Goal: Task Accomplishment & Management: Use online tool/utility

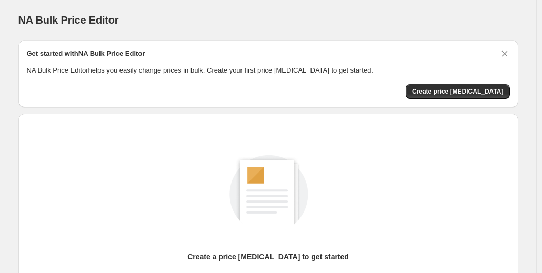
scroll to position [1, 0]
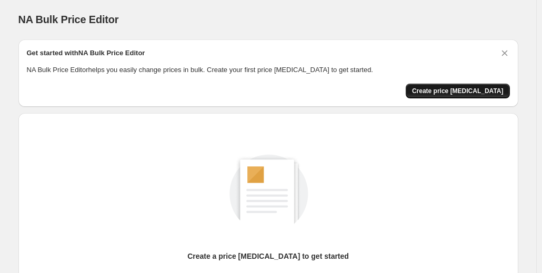
click at [464, 95] on button "Create price [MEDICAL_DATA]" at bounding box center [458, 91] width 104 height 15
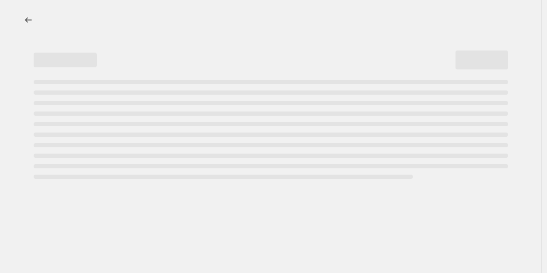
select select "percentage"
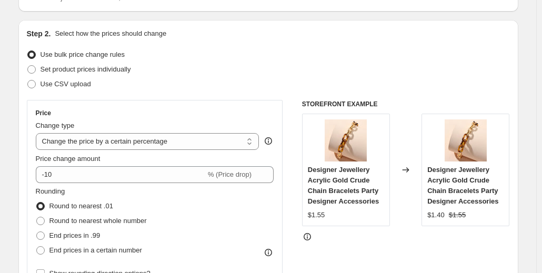
scroll to position [99, 0]
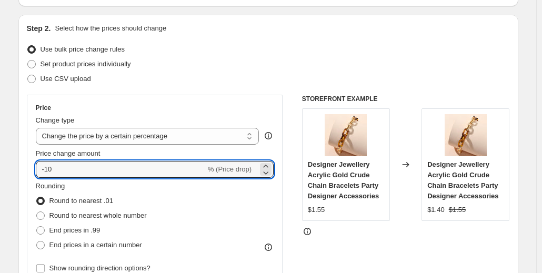
drag, startPoint x: 152, startPoint y: 171, endPoint x: 33, endPoint y: 167, distance: 119.0
click at [33, 167] on div "Price Change type Change the price to a certain amount Change the price by a ce…" at bounding box center [155, 190] width 256 height 190
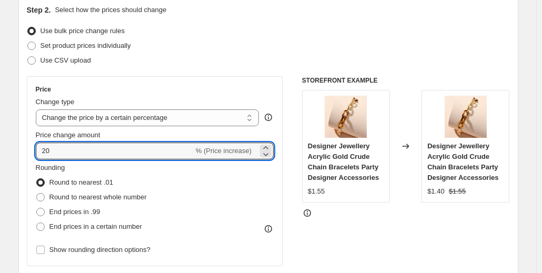
scroll to position [119, 0]
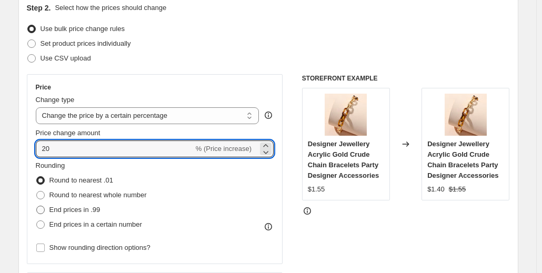
type input "20"
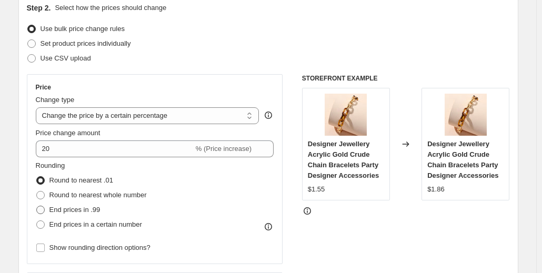
click at [44, 210] on span at bounding box center [40, 210] width 8 height 8
click at [37, 206] on input "End prices in .99" at bounding box center [36, 206] width 1 height 1
radio input "true"
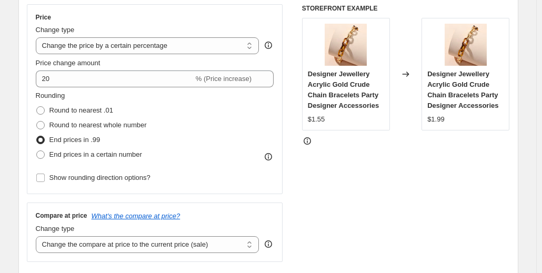
scroll to position [176, 0]
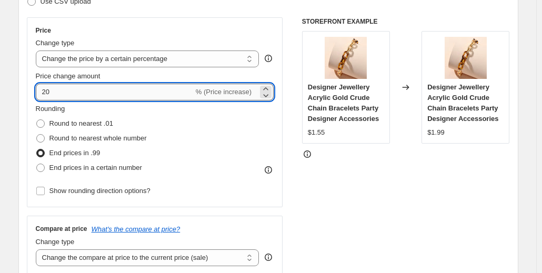
drag, startPoint x: 57, startPoint y: 90, endPoint x: 49, endPoint y: 92, distance: 7.7
click at [49, 92] on input "20" at bounding box center [115, 92] width 158 height 17
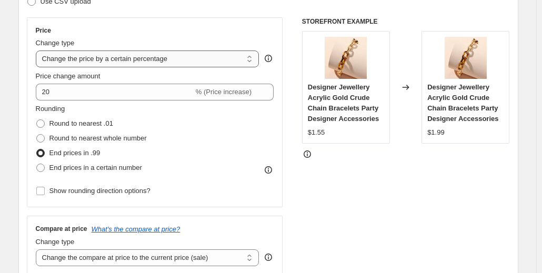
click at [104, 64] on select "Change the price to a certain amount Change the price by a certain amount Chang…" at bounding box center [148, 59] width 224 height 17
click at [121, 55] on select "Change the price to a certain amount Change the price by a certain amount Chang…" at bounding box center [148, 59] width 224 height 17
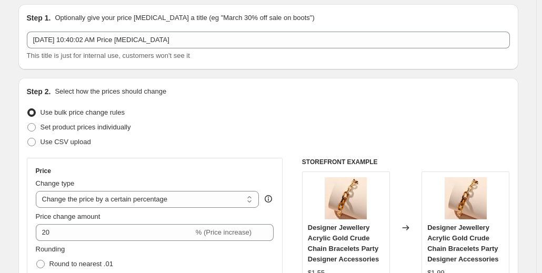
scroll to position [33, 0]
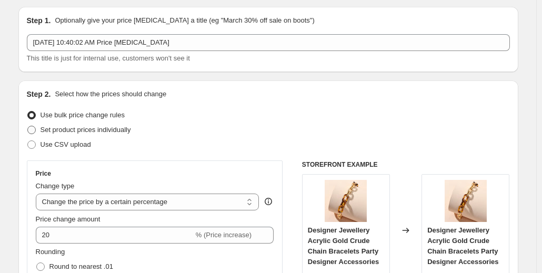
click at [68, 131] on span "Set product prices individually" at bounding box center [86, 130] width 91 height 8
click at [28, 126] on input "Set product prices individually" at bounding box center [27, 126] width 1 height 1
radio input "true"
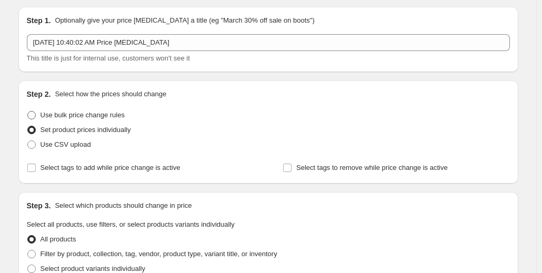
click at [73, 113] on span "Use bulk price change rules" at bounding box center [83, 115] width 84 height 8
click at [28, 112] on input "Use bulk price change rules" at bounding box center [27, 111] width 1 height 1
radio input "true"
select select "percentage"
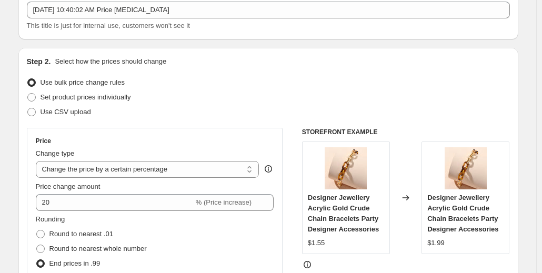
scroll to position [137, 0]
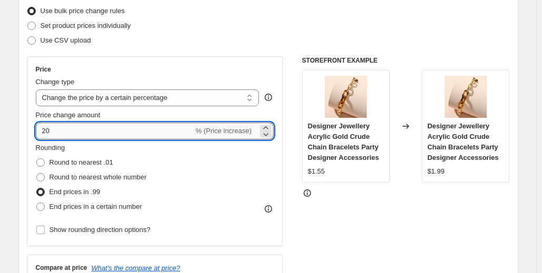
drag, startPoint x: 140, startPoint y: 134, endPoint x: 71, endPoint y: 126, distance: 69.4
click at [71, 126] on input "20" at bounding box center [115, 131] width 158 height 17
type input "25"
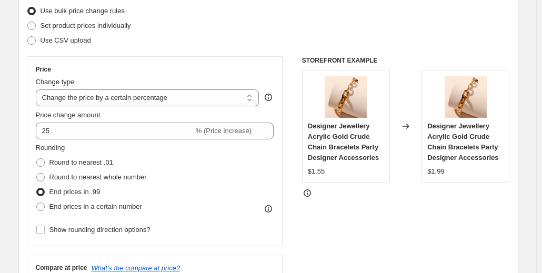
click at [211, 156] on div "Rounding Round to nearest .01 Round to nearest whole number End prices in .99 E…" at bounding box center [155, 179] width 238 height 72
click at [42, 167] on label "Round to nearest .01" at bounding box center [74, 162] width 77 height 15
click at [37, 159] on input "Round to nearest .01" at bounding box center [36, 158] width 1 height 1
radio input "true"
click at [44, 181] on span at bounding box center [40, 177] width 8 height 8
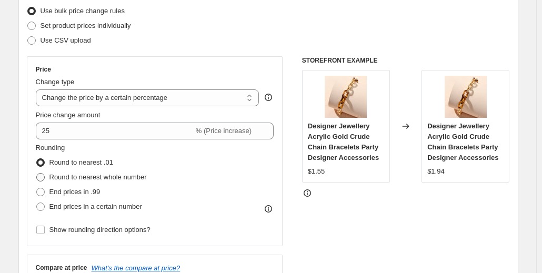
click at [37, 174] on input "Round to nearest whole number" at bounding box center [36, 173] width 1 height 1
radio input "true"
click at [48, 164] on label "Round to nearest .01" at bounding box center [74, 162] width 77 height 15
click at [37, 159] on input "Round to nearest .01" at bounding box center [36, 158] width 1 height 1
radio input "true"
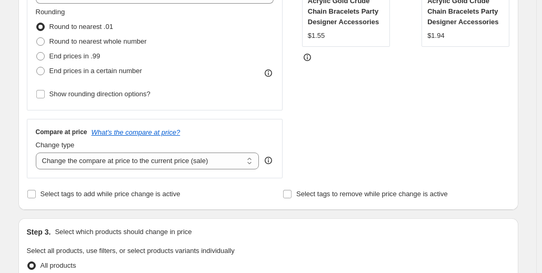
scroll to position [274, 0]
click at [68, 95] on span "Show rounding direction options?" at bounding box center [99, 93] width 101 height 8
click at [45, 95] on input "Show rounding direction options?" at bounding box center [40, 93] width 8 height 8
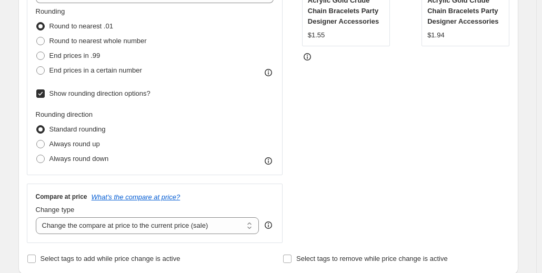
click at [54, 97] on span "Show rounding direction options?" at bounding box center [99, 93] width 101 height 8
click at [45, 97] on input "Show rounding direction options?" at bounding box center [40, 93] width 8 height 8
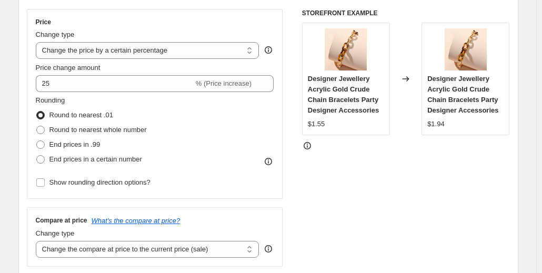
scroll to position [185, 0]
click at [138, 187] on span "Show rounding direction options?" at bounding box center [99, 182] width 101 height 11
click at [45, 186] on input "Show rounding direction options?" at bounding box center [40, 182] width 8 height 8
checkbox input "true"
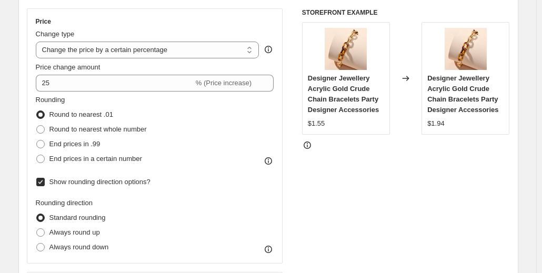
scroll to position [212, 0]
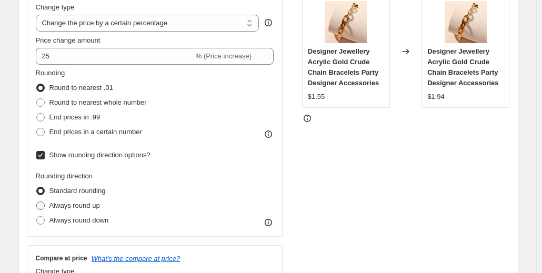
click at [78, 202] on span "Always round up" at bounding box center [74, 206] width 51 height 8
click at [37, 202] on input "Always round up" at bounding box center [36, 202] width 1 height 1
radio input "true"
click at [49, 192] on label "Standard rounding" at bounding box center [71, 191] width 70 height 15
click at [37, 187] on input "Standard rounding" at bounding box center [36, 187] width 1 height 1
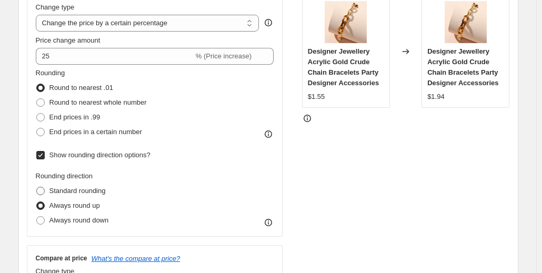
radio input "true"
click at [78, 173] on span "Rounding direction" at bounding box center [64, 176] width 57 height 8
click at [86, 154] on span "Show rounding direction options?" at bounding box center [99, 155] width 101 height 8
click at [45, 154] on input "Show rounding direction options?" at bounding box center [40, 155] width 8 height 8
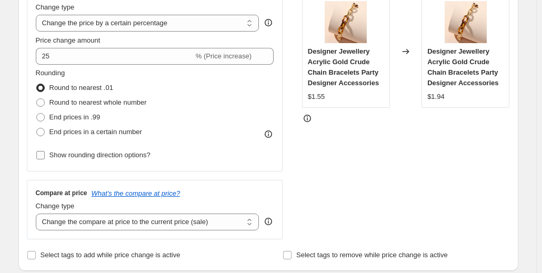
scroll to position [282, 0]
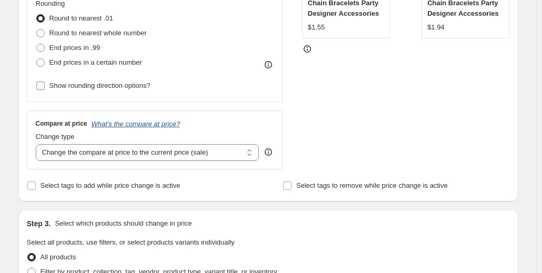
click at [38, 82] on span at bounding box center [40, 85] width 9 height 9
click at [38, 82] on input "Show rounding direction options?" at bounding box center [40, 86] width 8 height 8
checkbox input "true"
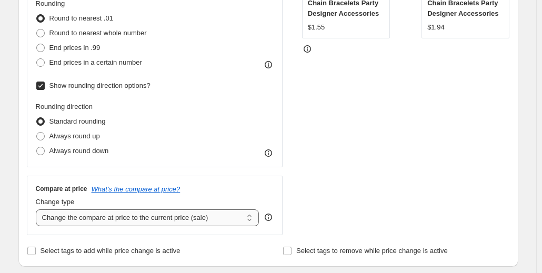
scroll to position [332, 0]
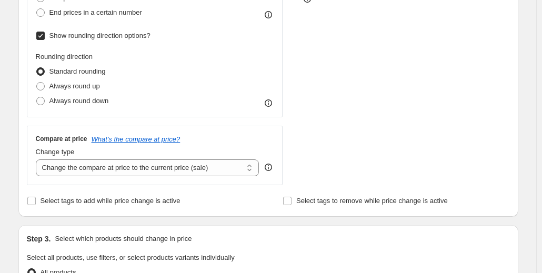
click at [220, 176] on div "Compare at price What's the compare at price? Change type Change the compare at…" at bounding box center [155, 155] width 256 height 59
click at [221, 172] on select "Change the compare at price to the current price (sale) Change the compare at p…" at bounding box center [148, 167] width 224 height 17
select select "remove"
click at [38, 159] on select "Change the compare at price to the current price (sale) Change the compare at p…" at bounding box center [148, 167] width 224 height 17
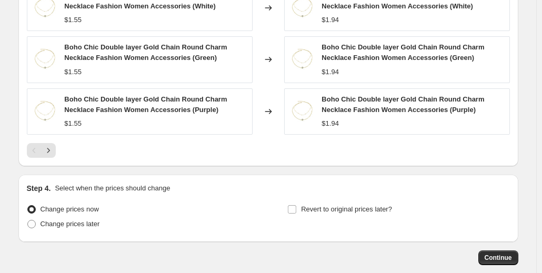
scroll to position [858, 0]
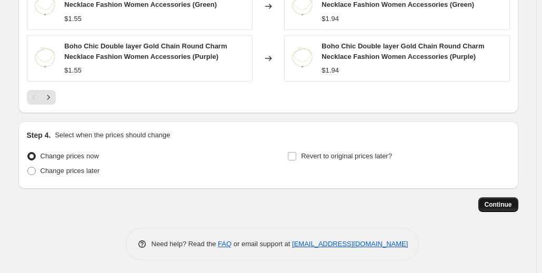
click at [498, 203] on span "Continue" at bounding box center [498, 205] width 27 height 8
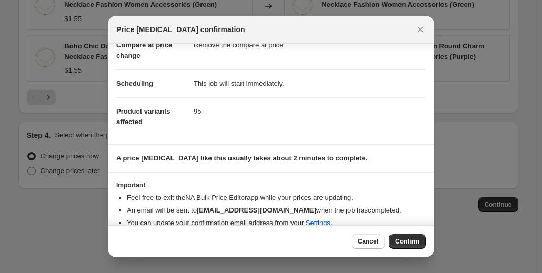
scroll to position [72, 0]
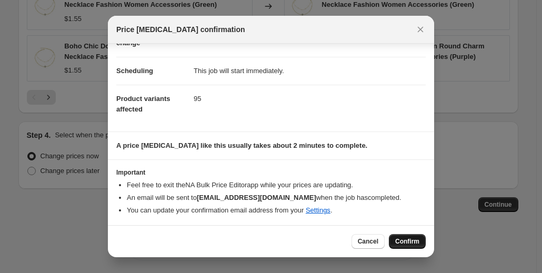
click at [405, 238] on span "Confirm" at bounding box center [407, 241] width 24 height 8
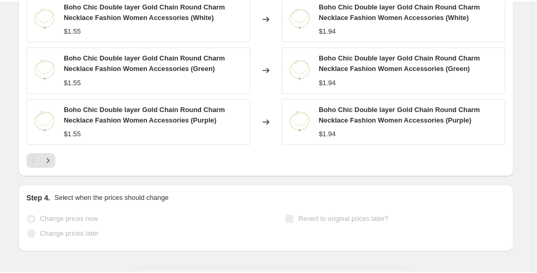
scroll to position [885, 0]
